Goal: Browse casually: Explore the website without a specific task or goal

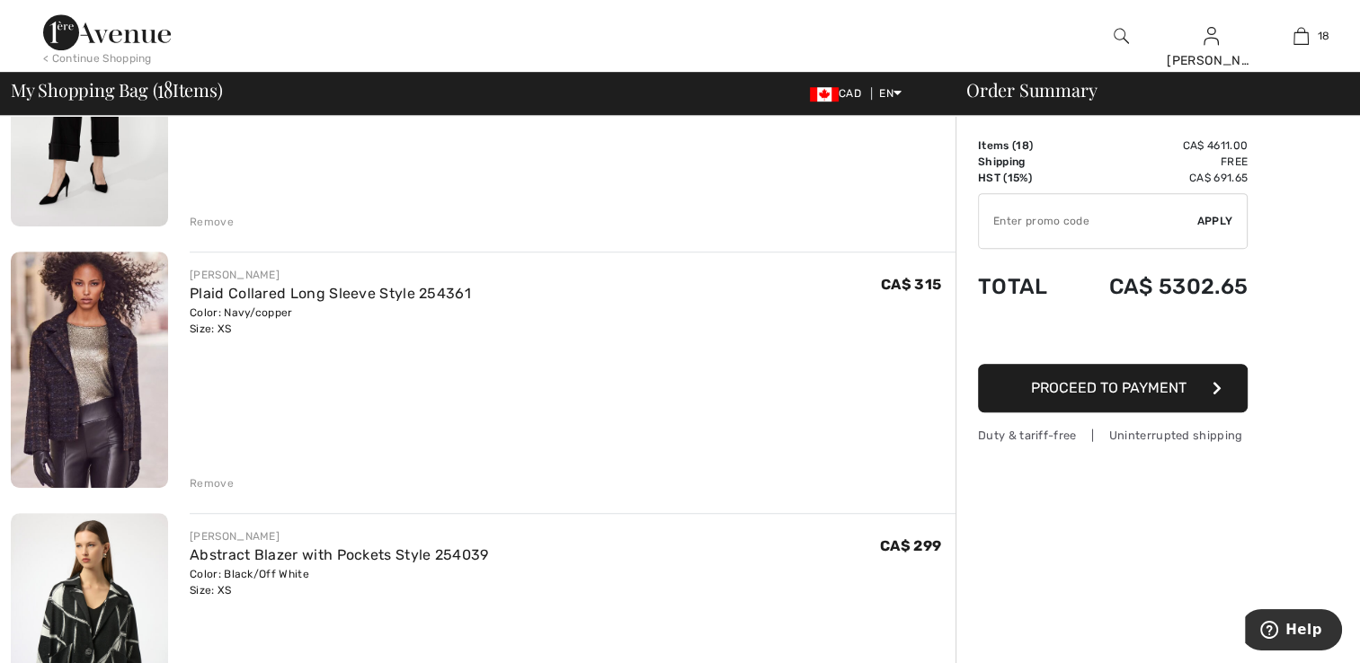
scroll to position [1168, 0]
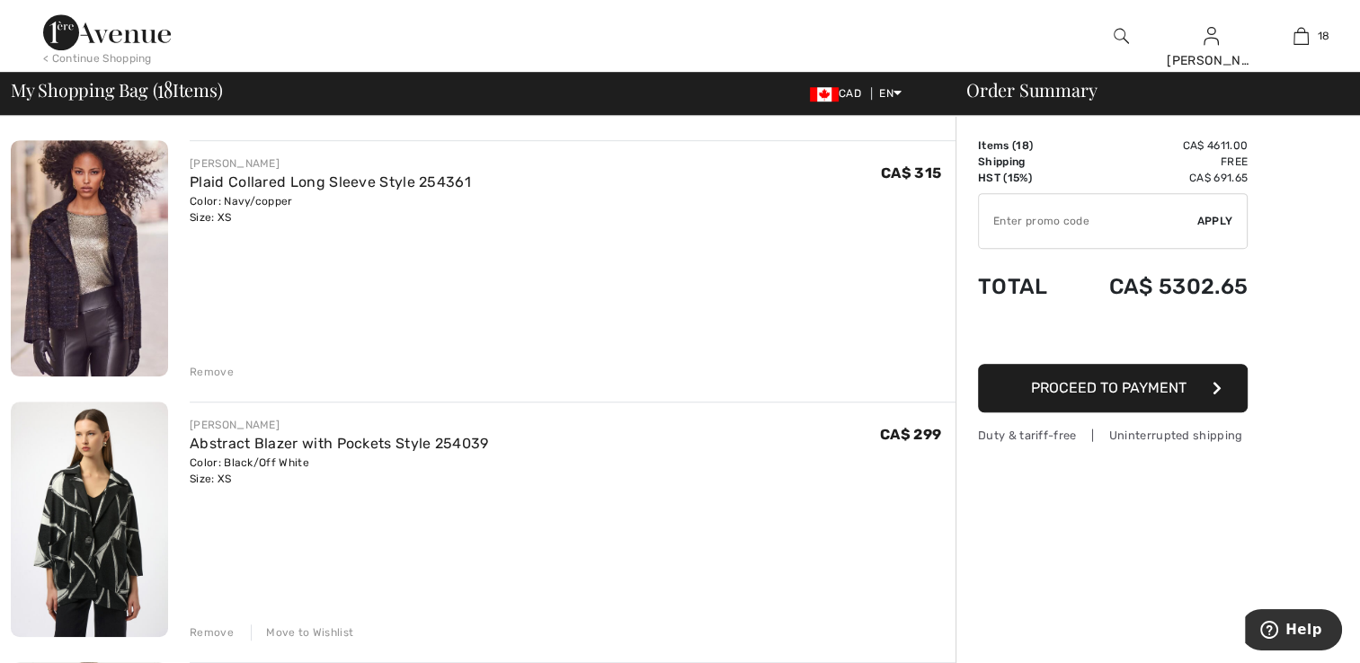
click at [103, 522] on img at bounding box center [89, 519] width 157 height 235
click at [122, 257] on img at bounding box center [89, 258] width 157 height 236
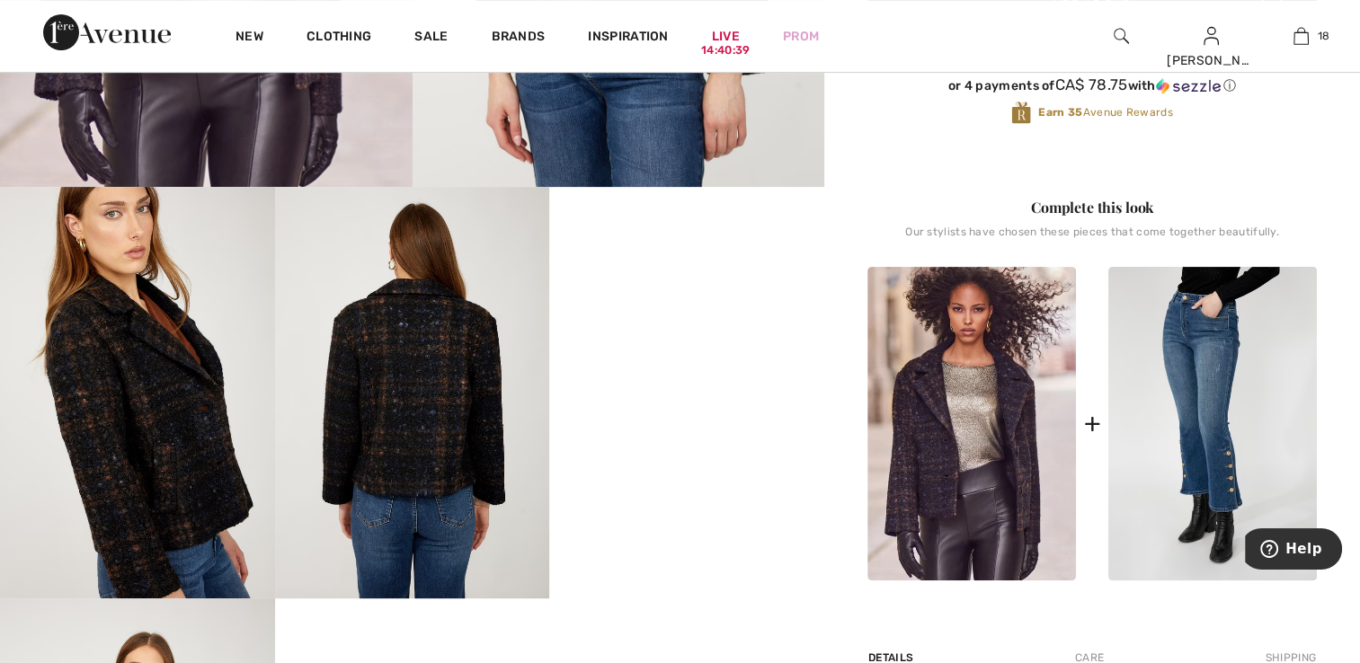
scroll to position [539, 0]
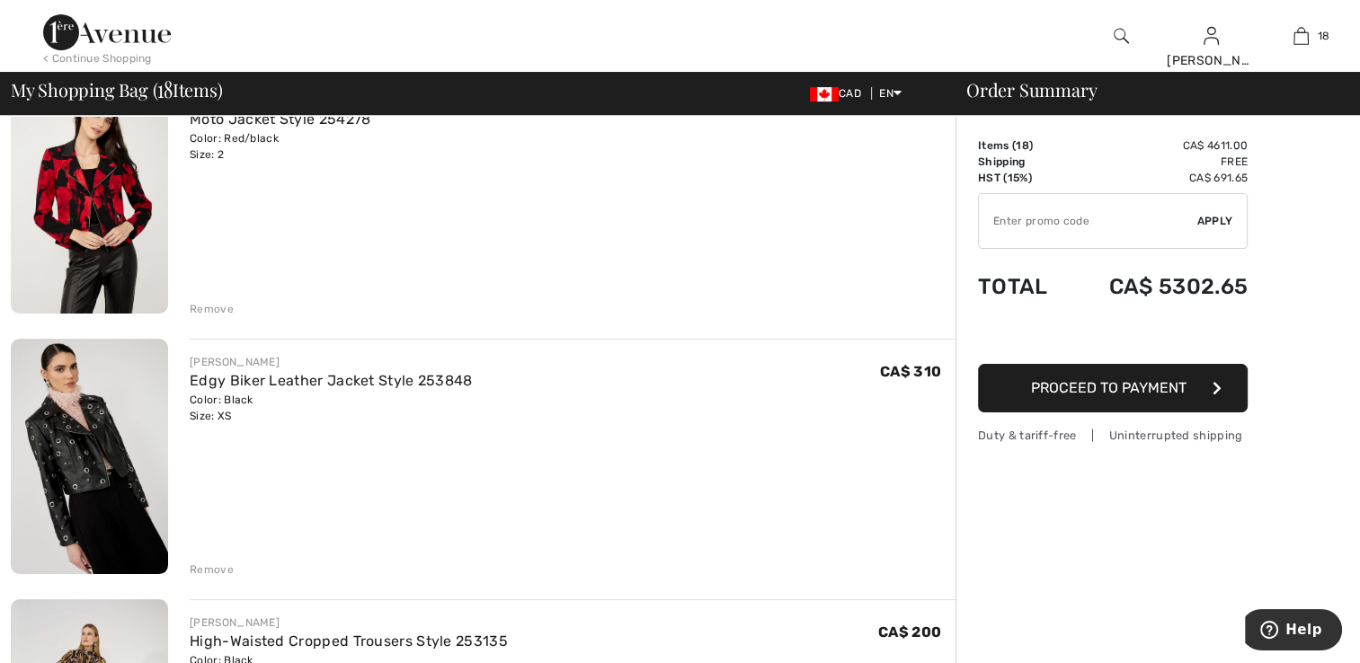
scroll to position [180, 0]
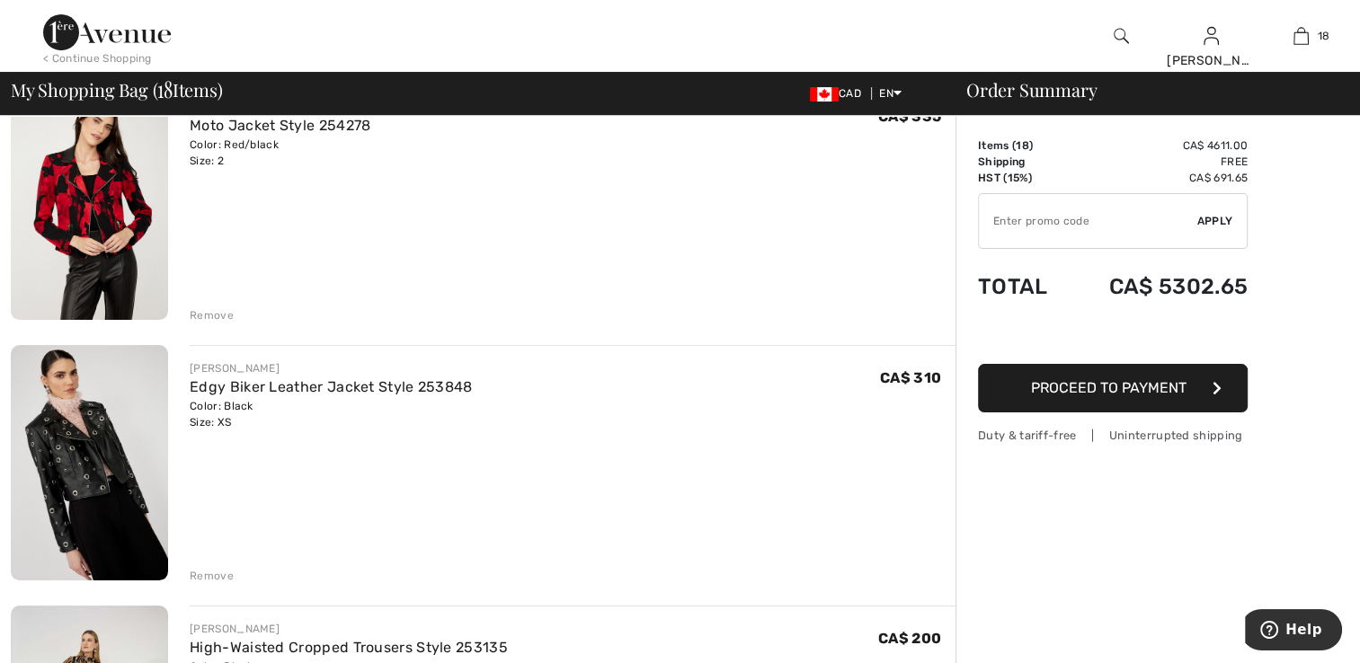
click at [84, 243] on img at bounding box center [89, 202] width 157 height 236
click at [86, 437] on img at bounding box center [89, 463] width 157 height 236
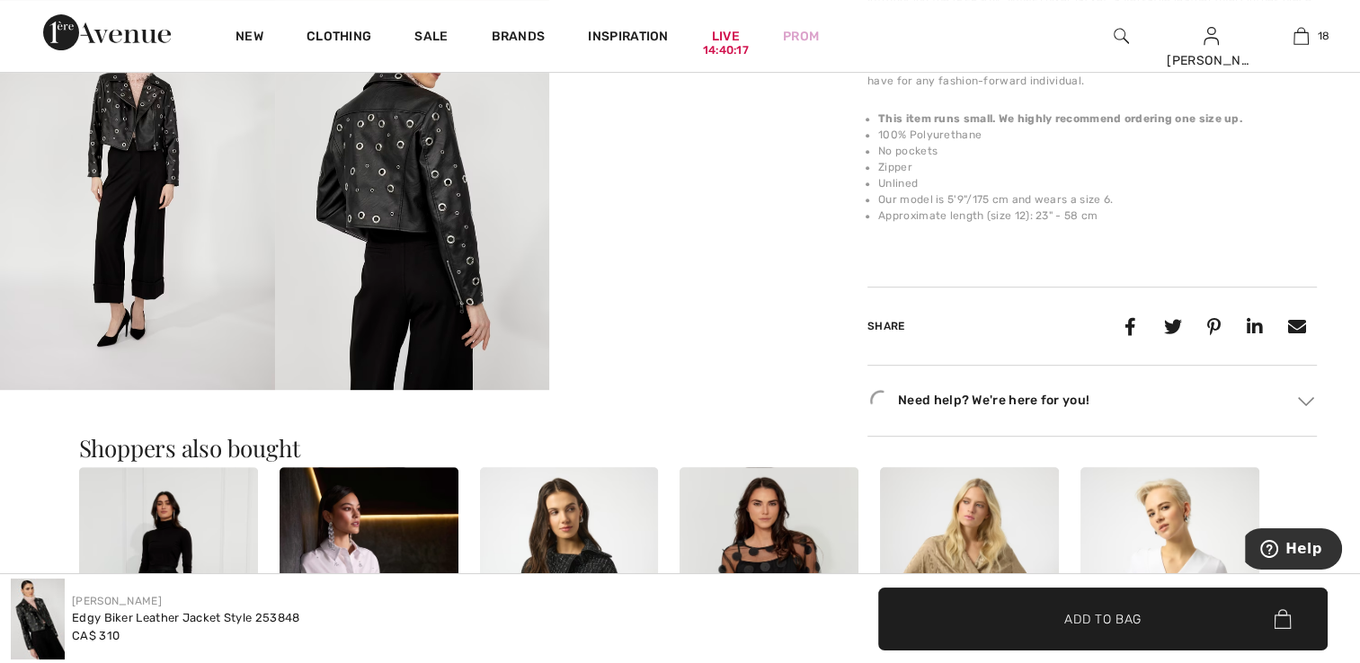
scroll to position [899, 0]
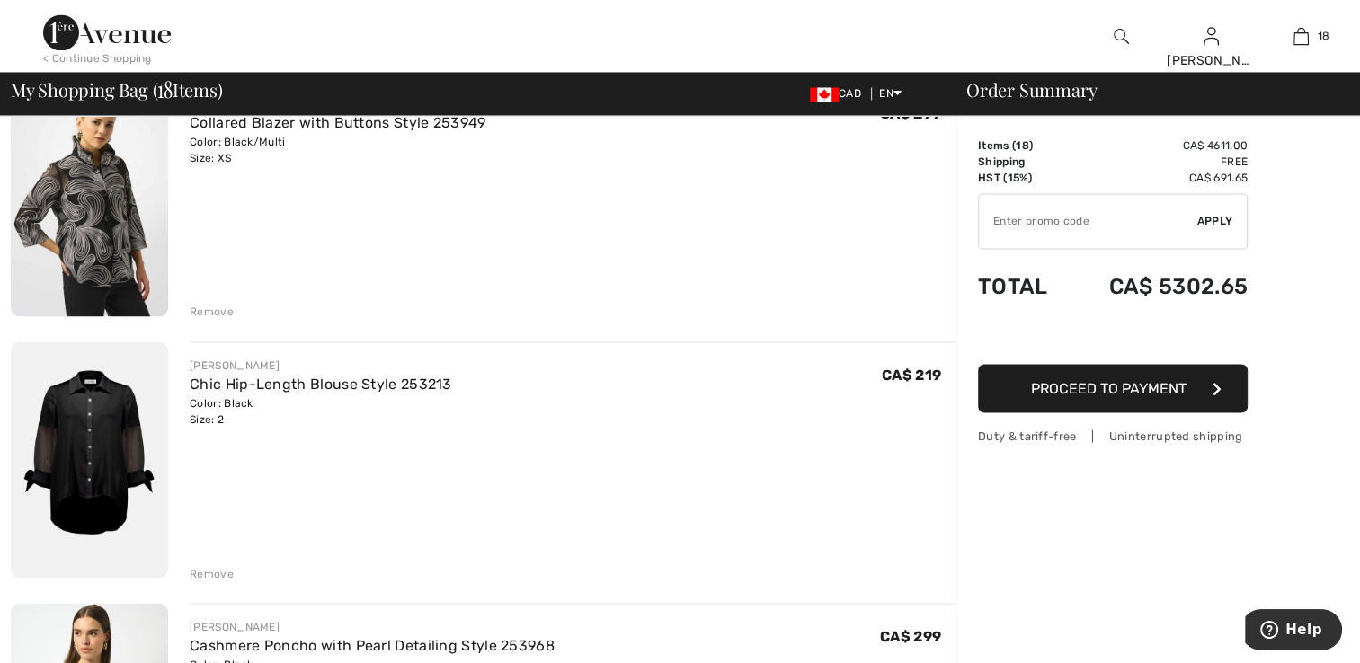
scroll to position [3236, 0]
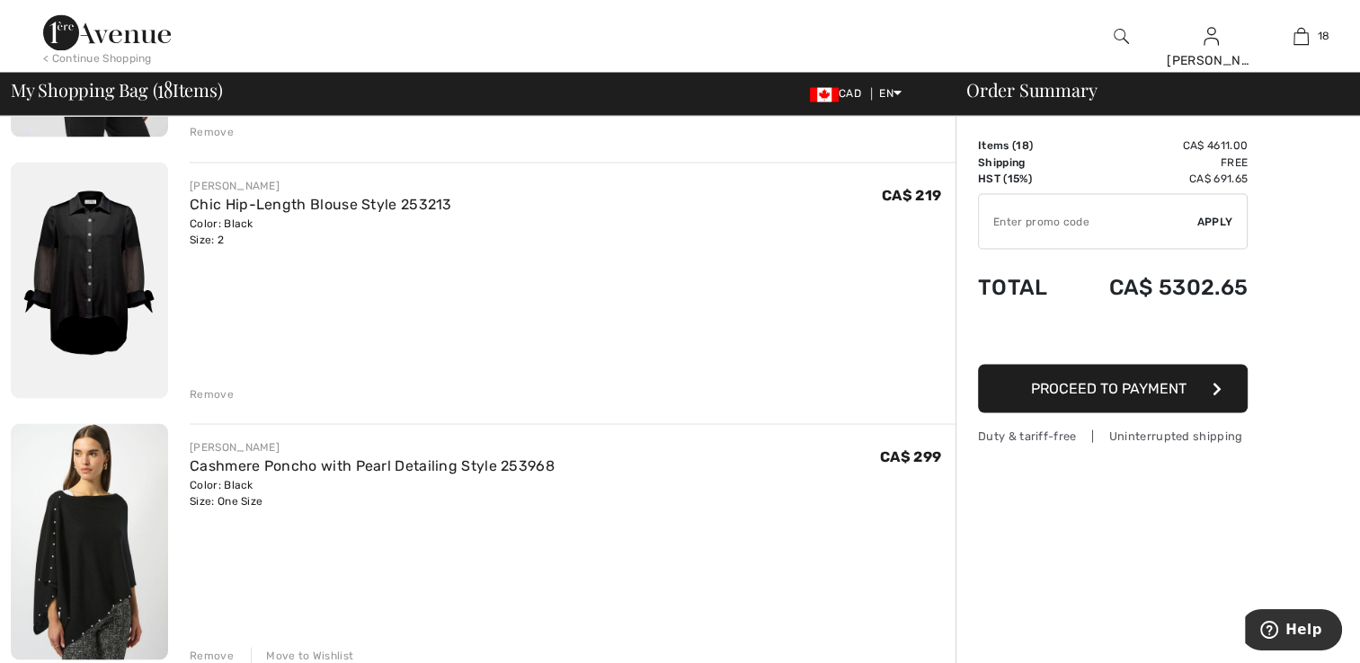
click at [60, 542] on img at bounding box center [89, 540] width 157 height 235
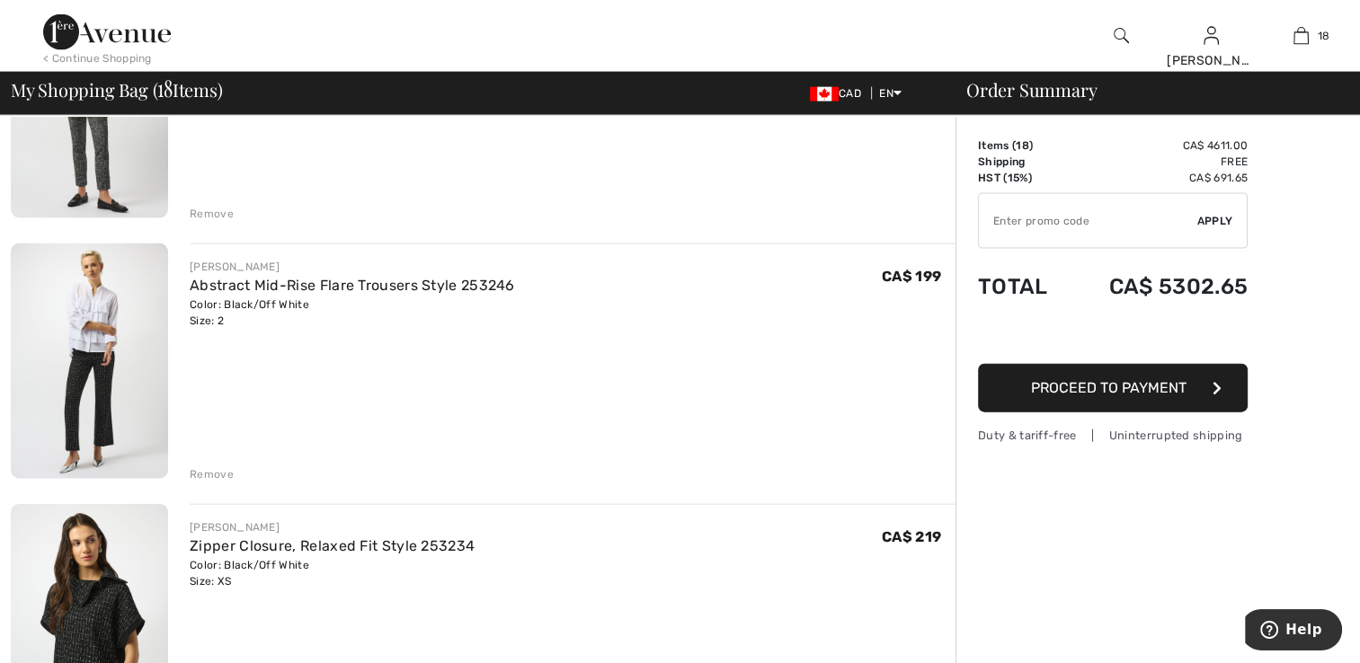
scroll to position [3955, 0]
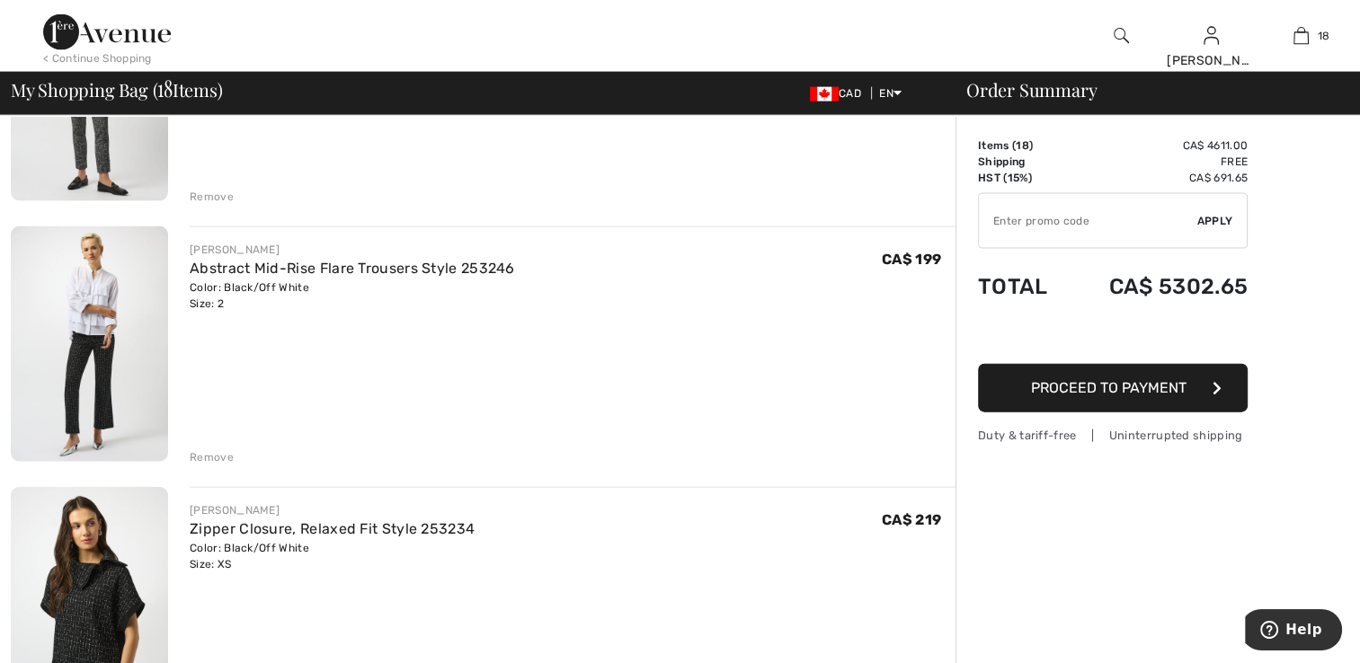
click at [75, 365] on img at bounding box center [89, 344] width 157 height 235
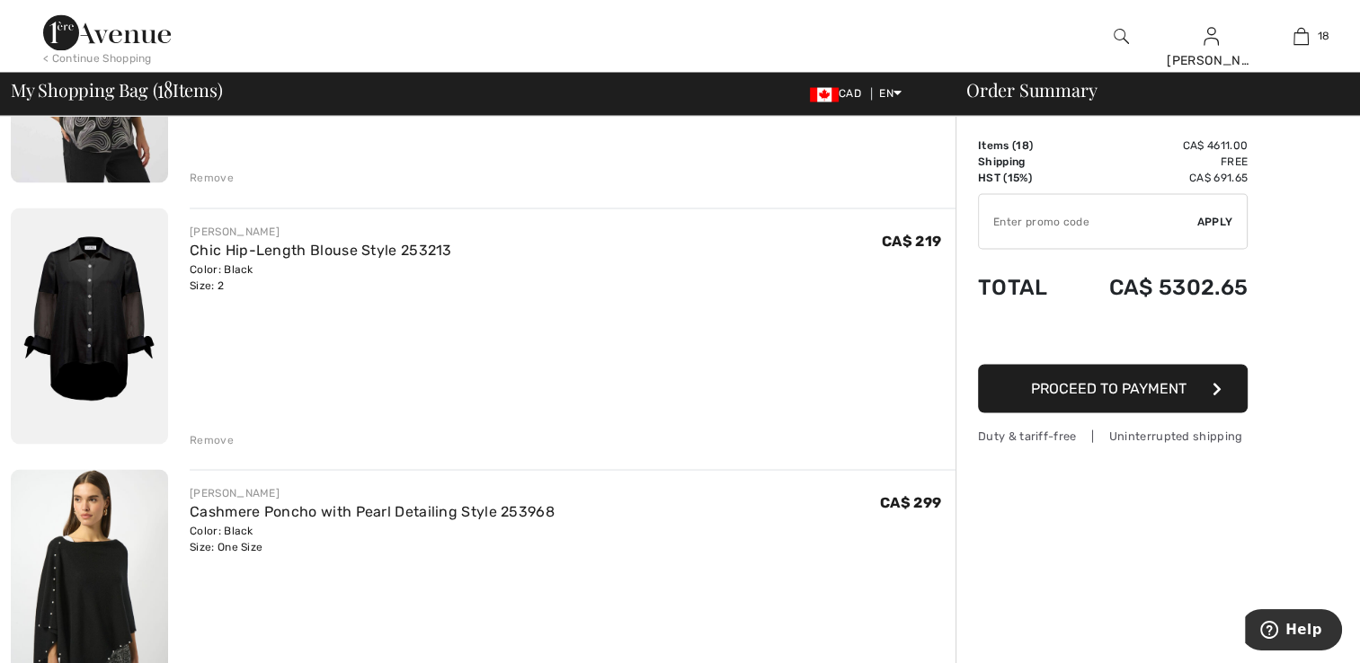
scroll to position [3146, 0]
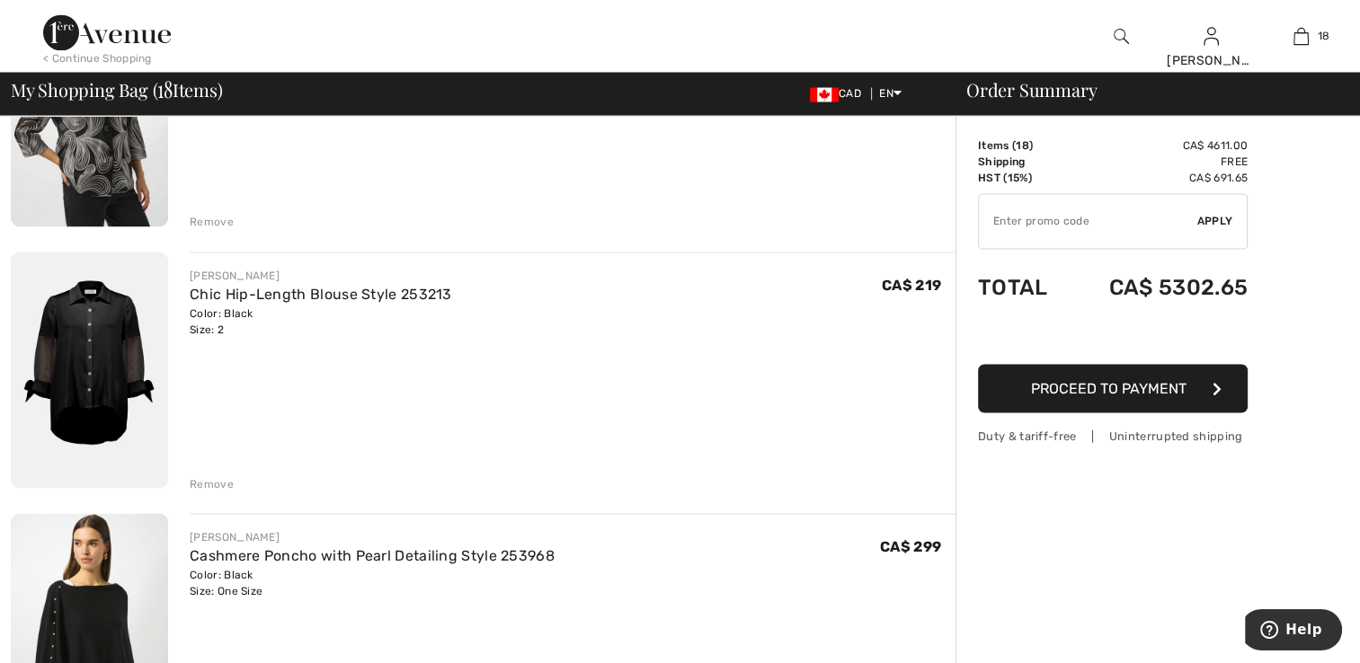
click at [81, 360] on img at bounding box center [89, 370] width 157 height 236
